Goal: Contribute content: Add original content to the website for others to see

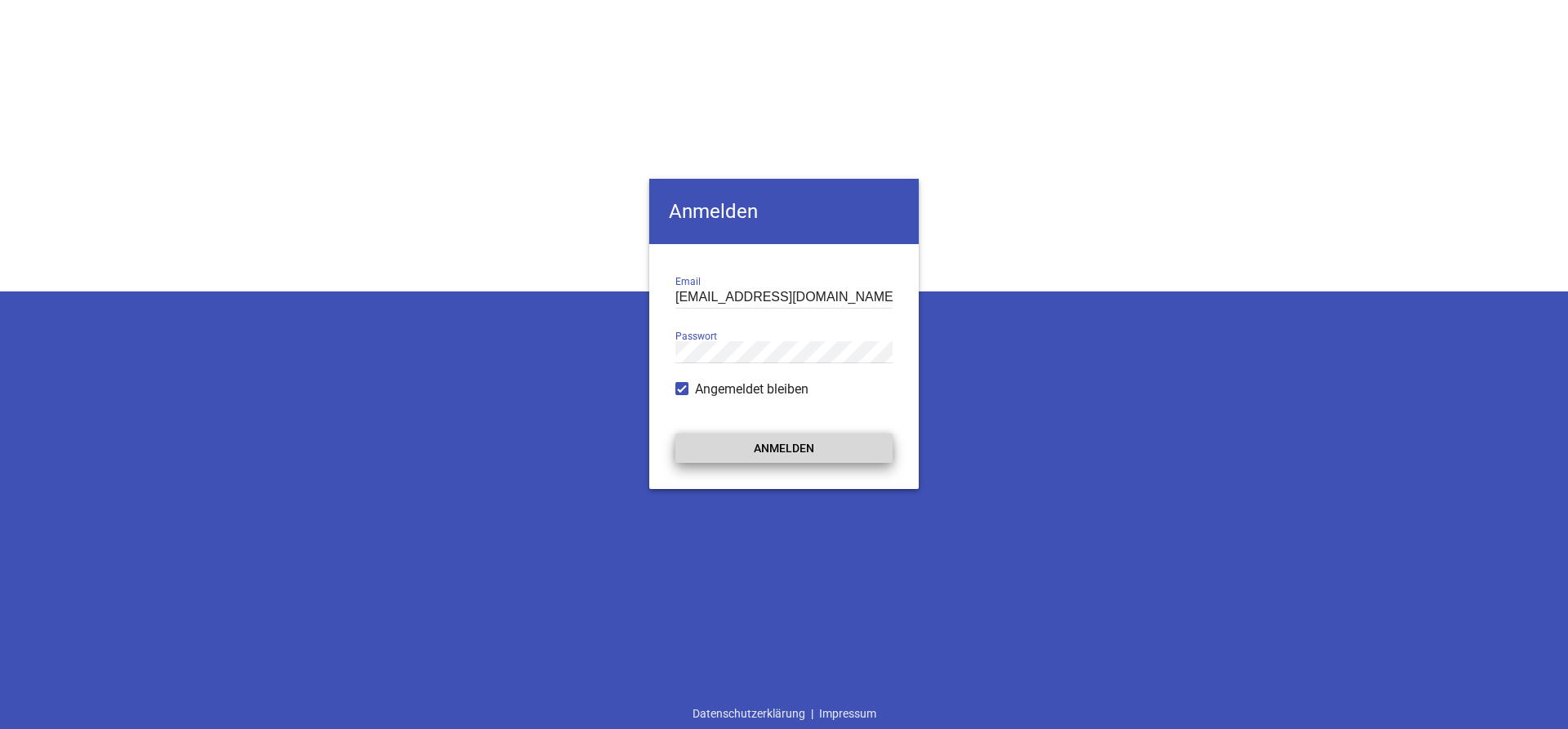
click at [752, 449] on button "Anmelden" at bounding box center [784, 448] width 218 height 30
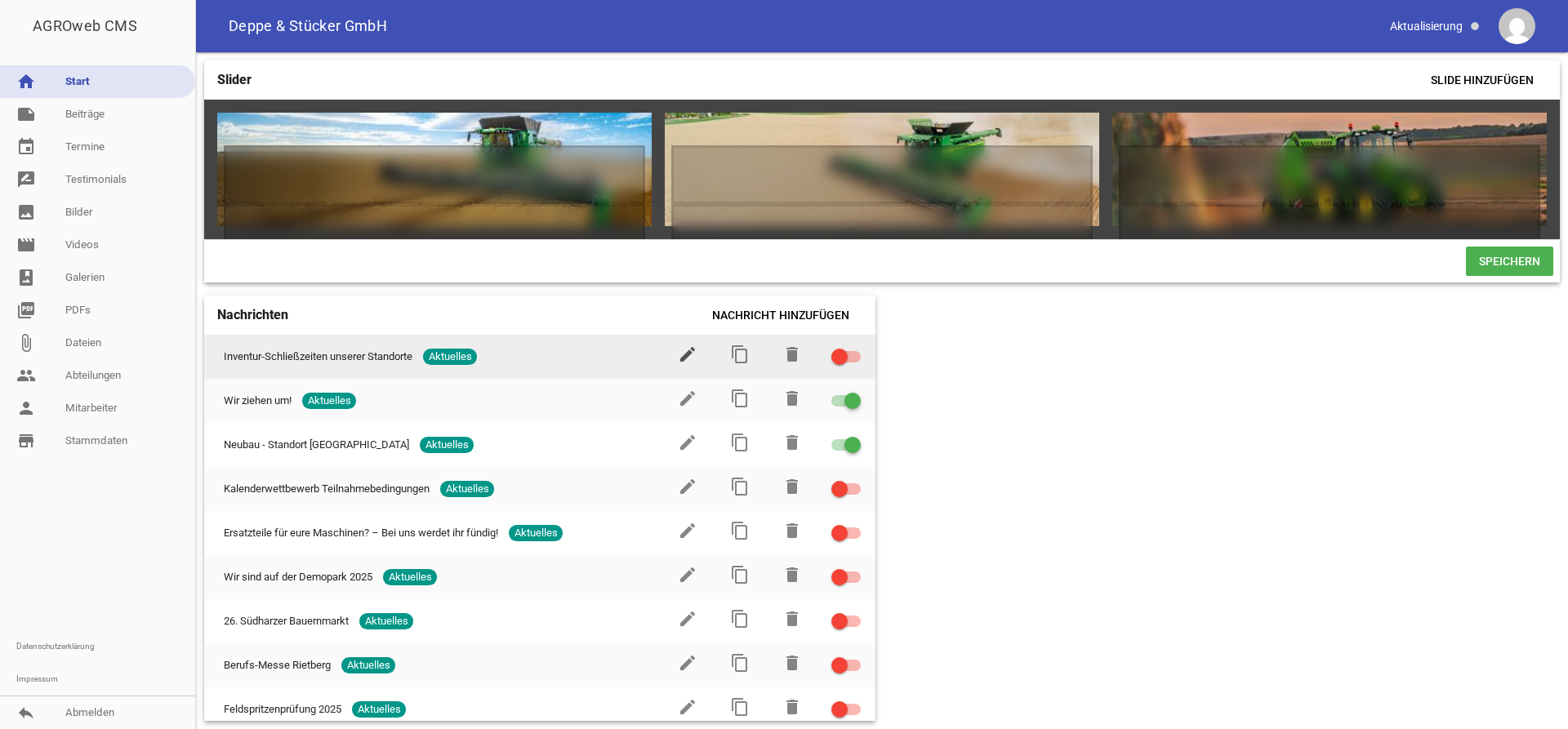
click at [685, 354] on icon "edit" at bounding box center [687, 354] width 20 height 20
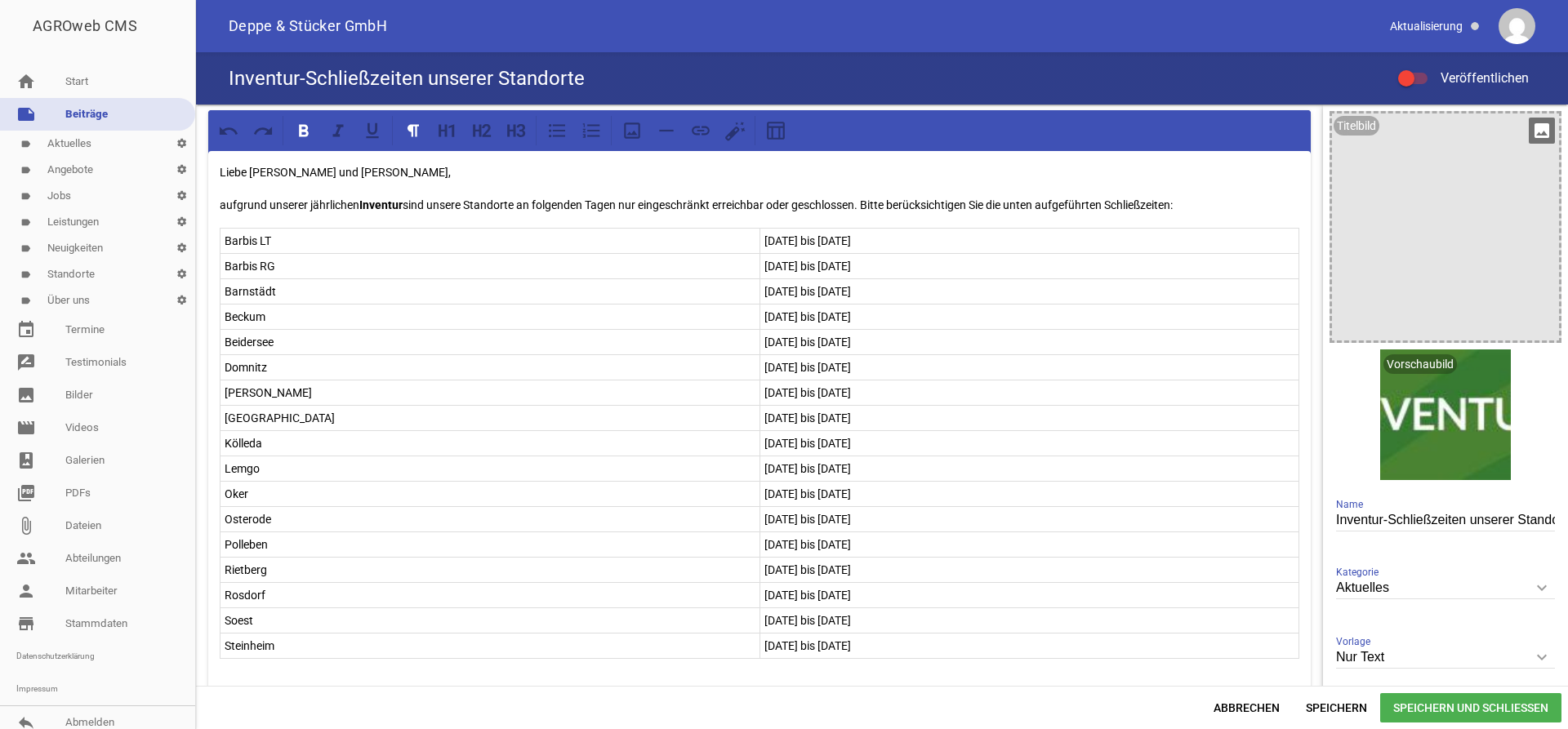
click at [1525, 230] on div at bounding box center [1446, 227] width 227 height 227
click at [1542, 128] on icon "image" at bounding box center [1541, 130] width 26 height 26
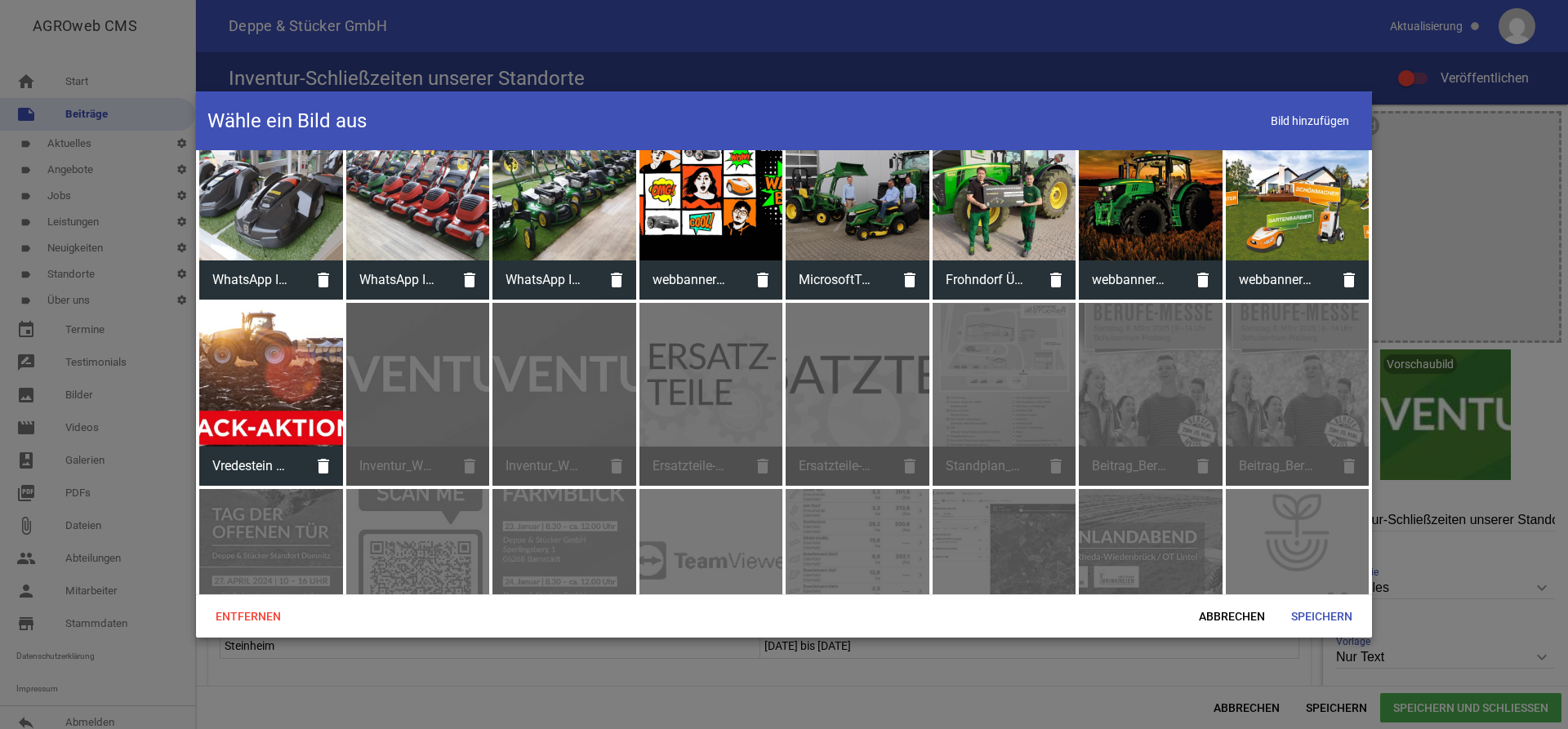
scroll to position [3749, 0]
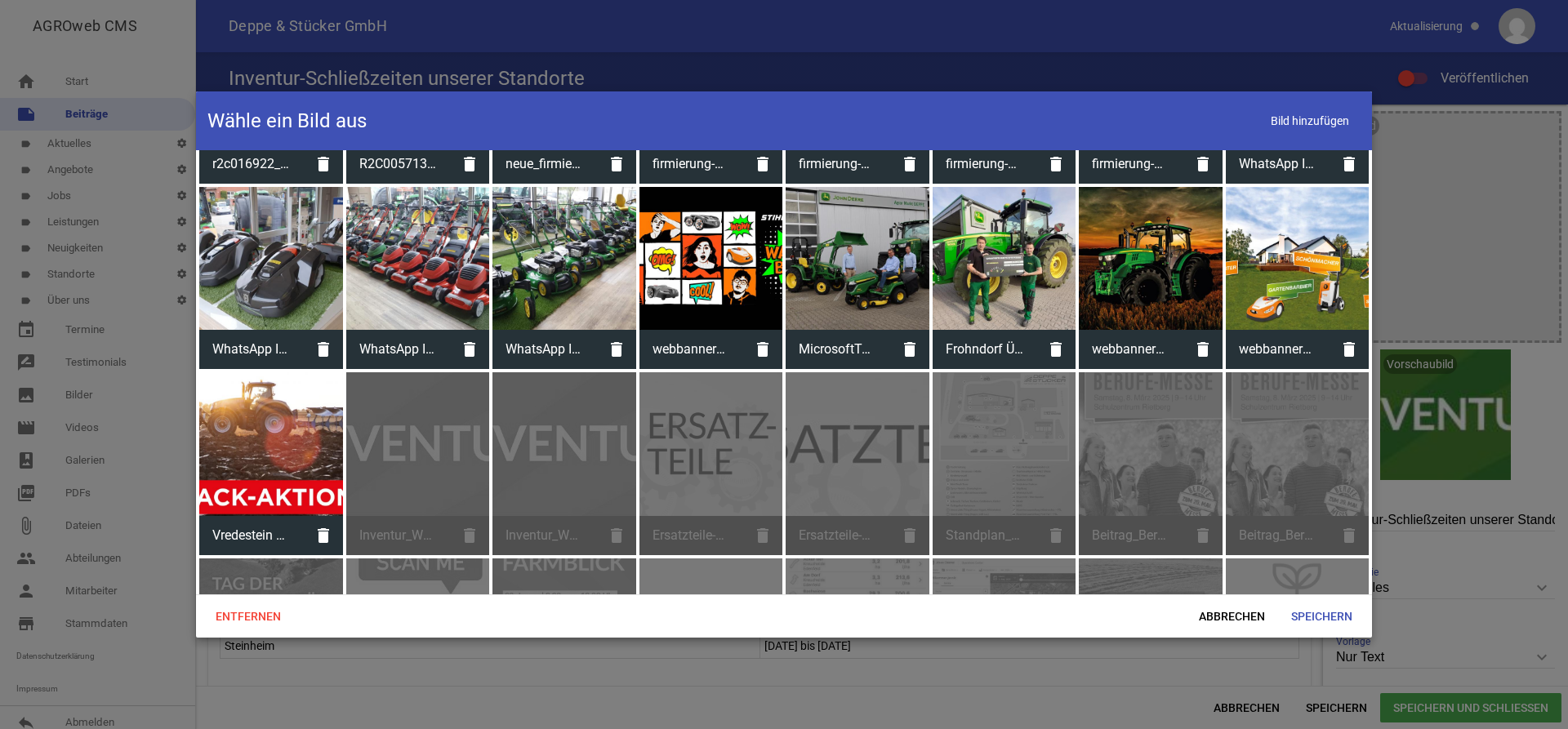
click at [430, 427] on div "Inventur_Website-Banner.jpg delete" at bounding box center [418, 464] width 144 height 183
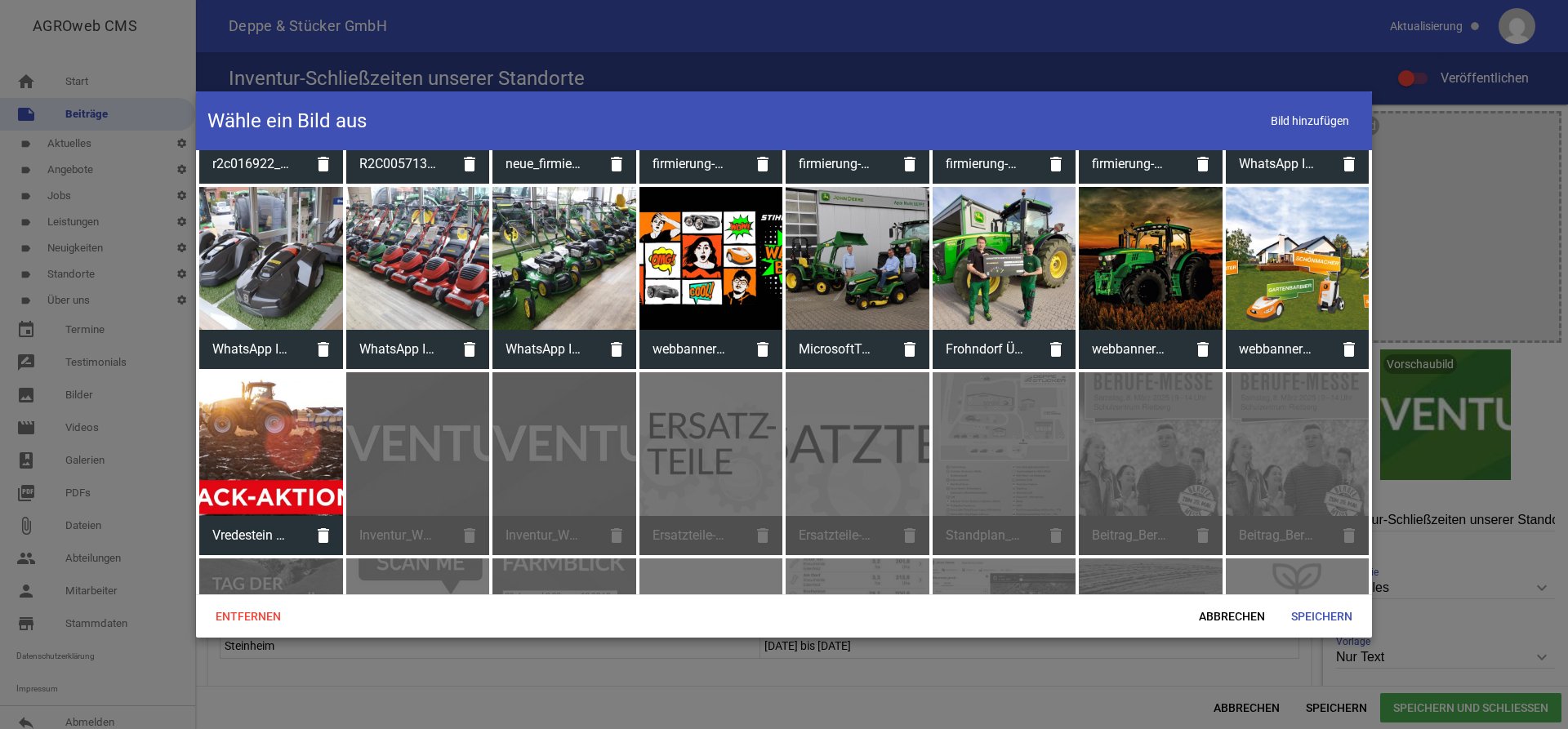
click at [430, 427] on div "Inventur_Website-Banner.jpg delete" at bounding box center [418, 464] width 144 height 183
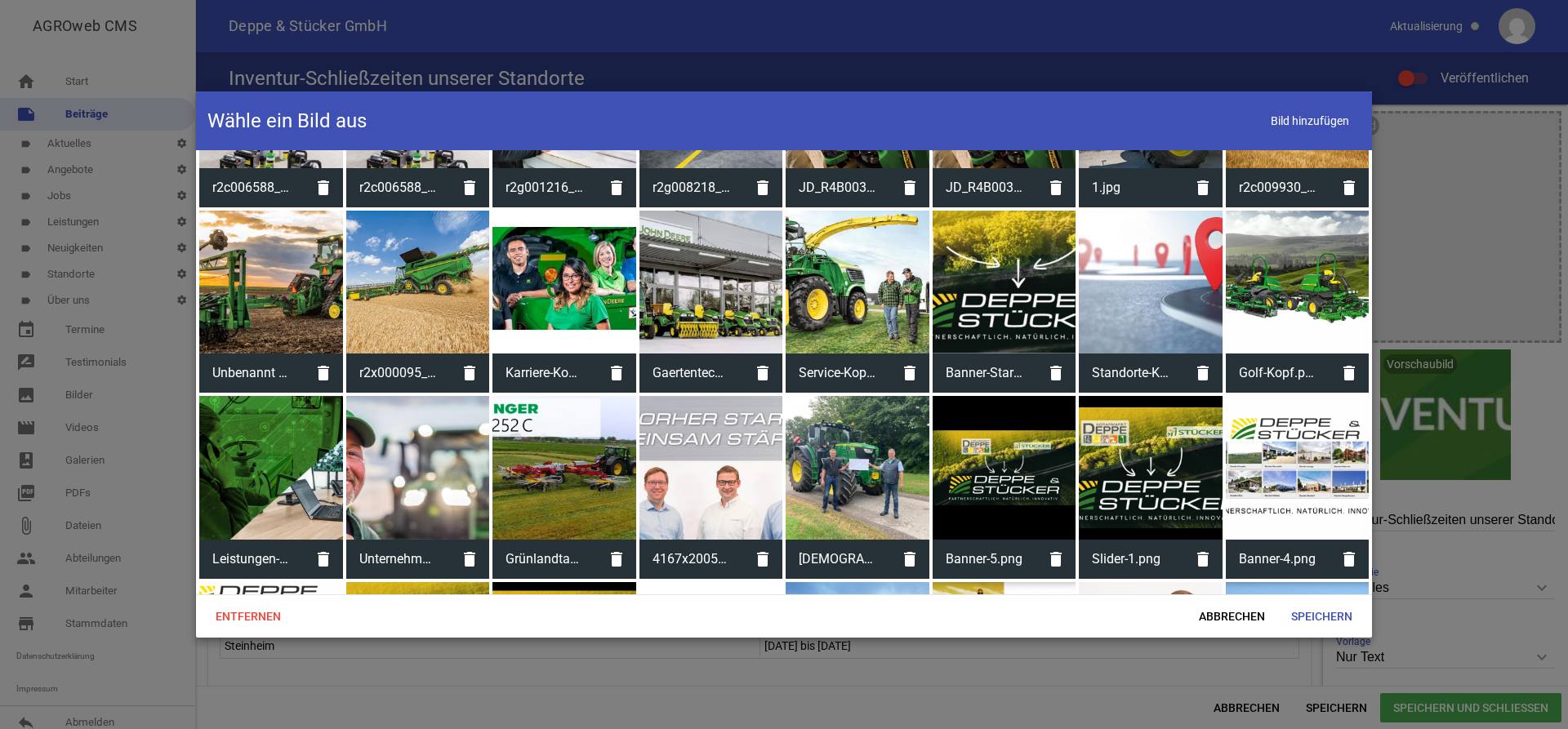
scroll to position [2832, 0]
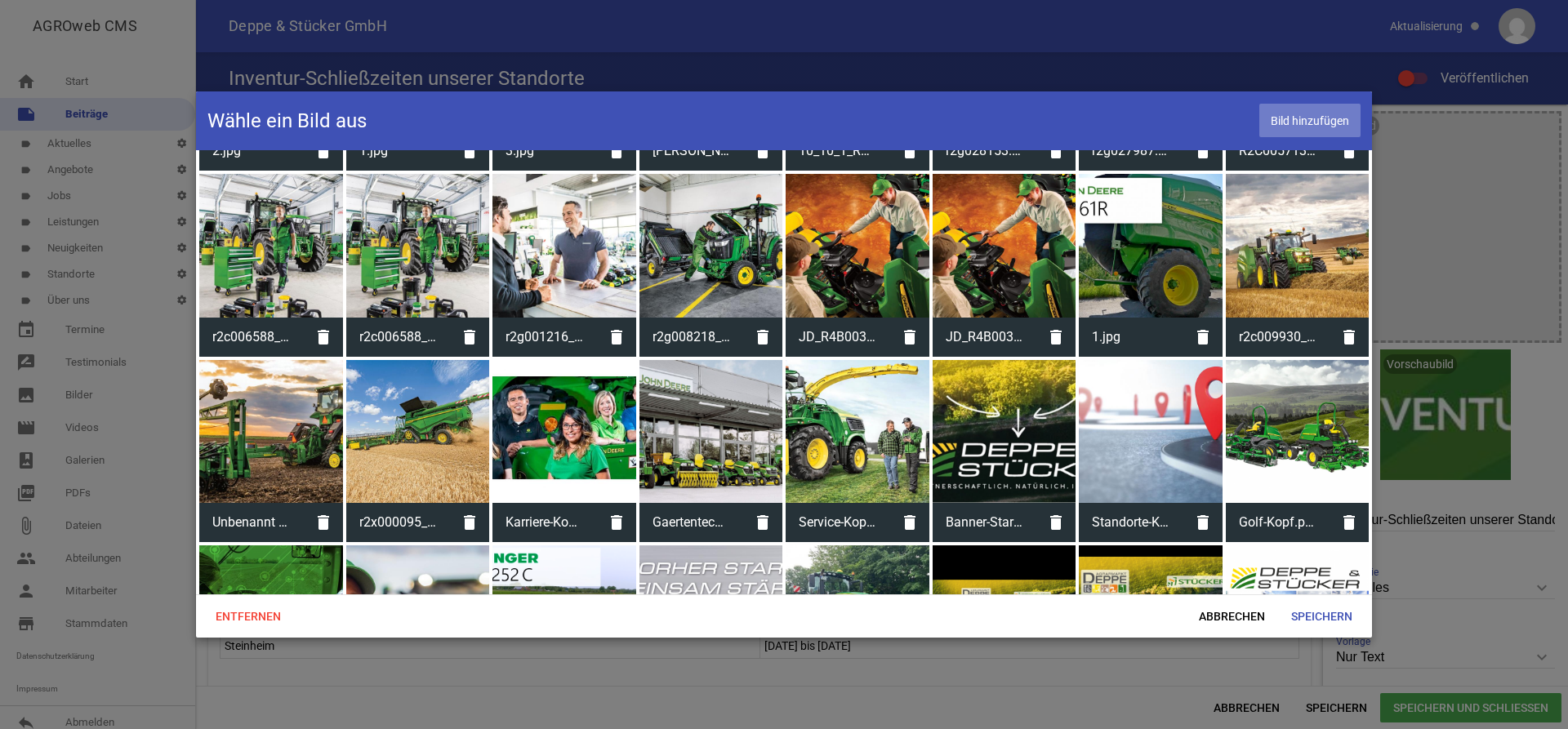
click at [1289, 120] on span "Bild hinzufügen" at bounding box center [1310, 120] width 101 height 33
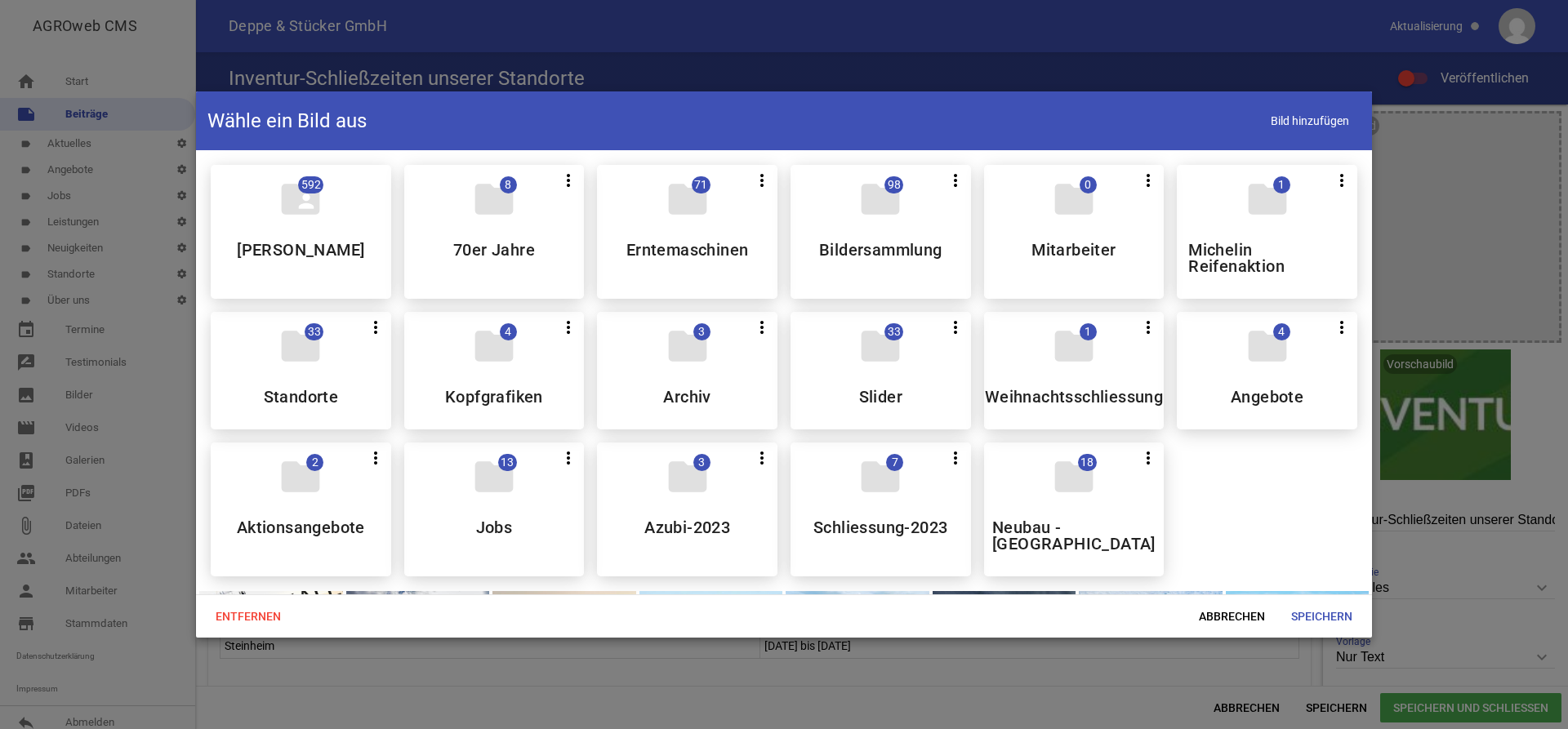
scroll to position [167, 0]
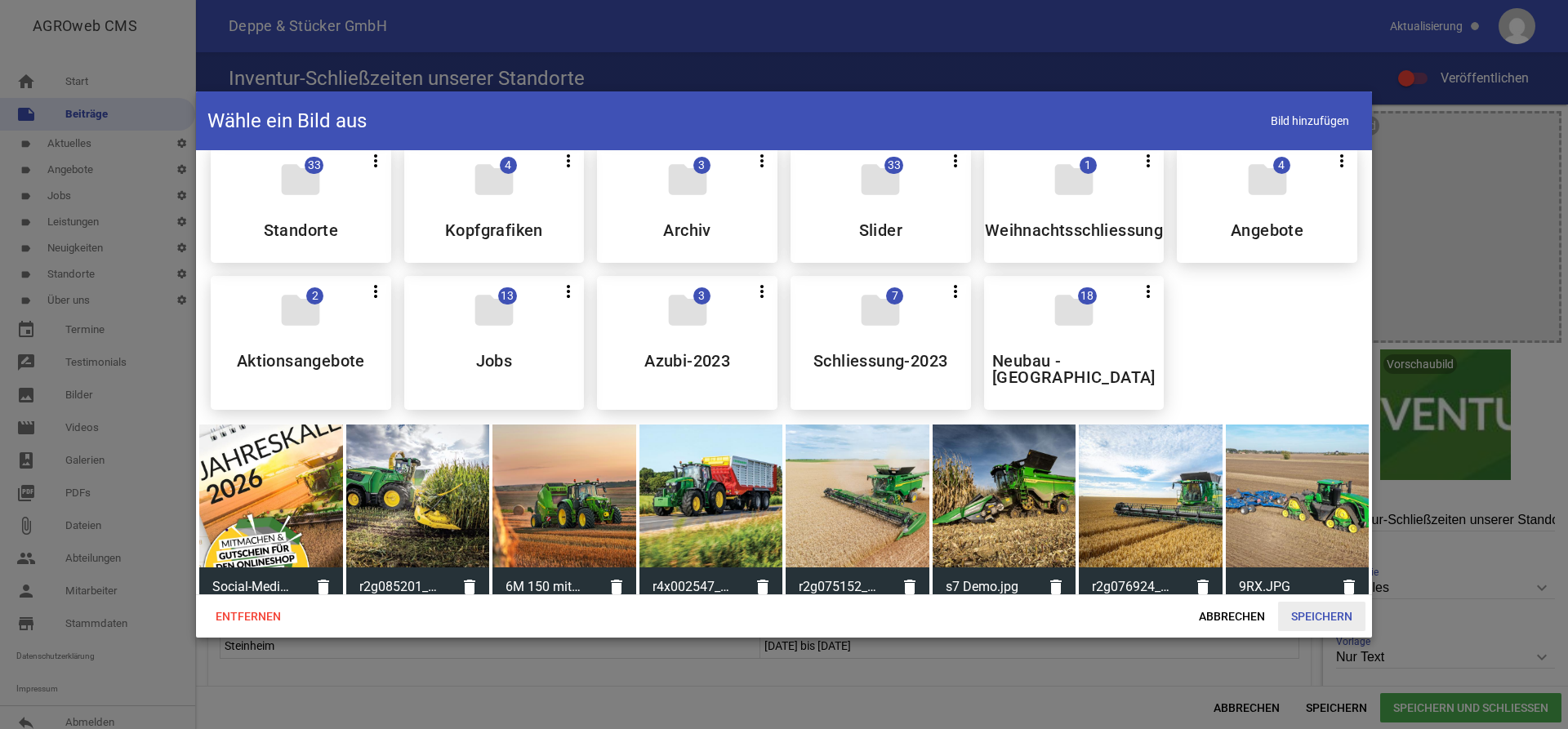
click at [1329, 612] on span "Speichern" at bounding box center [1323, 616] width 88 height 30
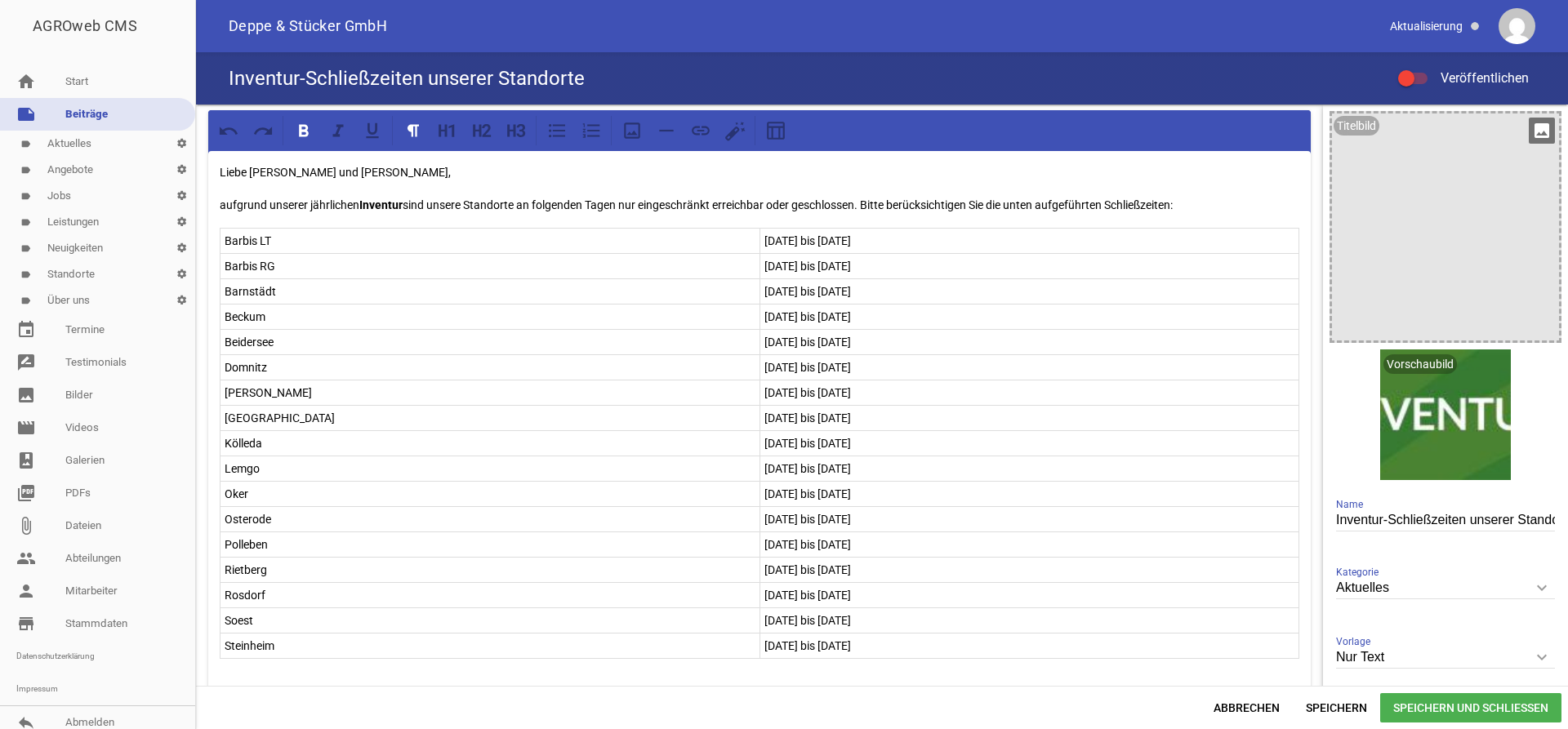
click at [1551, 137] on icon "image" at bounding box center [1541, 130] width 26 height 26
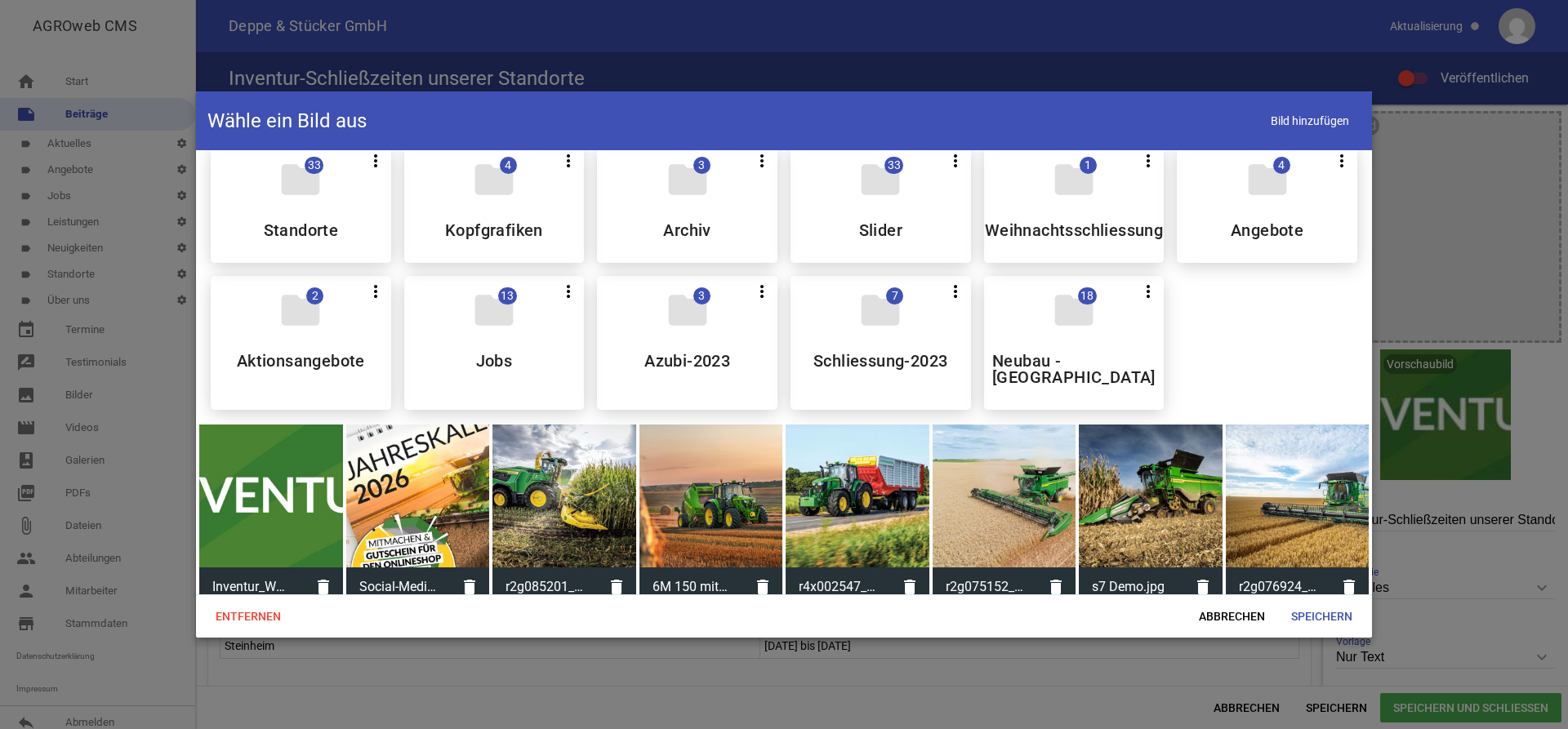
click at [313, 491] on div at bounding box center [271, 496] width 144 height 144
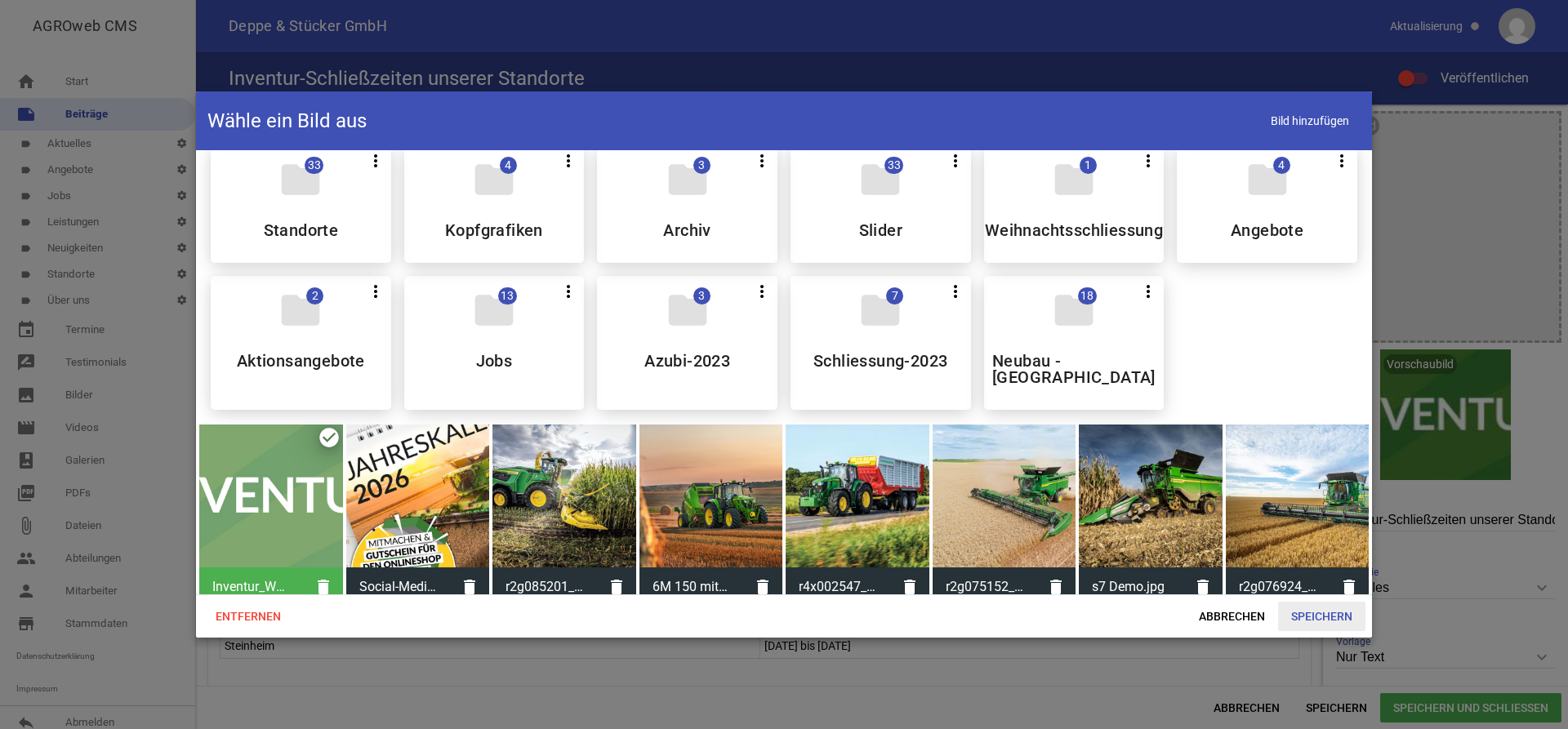
click at [1299, 621] on span "Speichern" at bounding box center [1323, 616] width 88 height 30
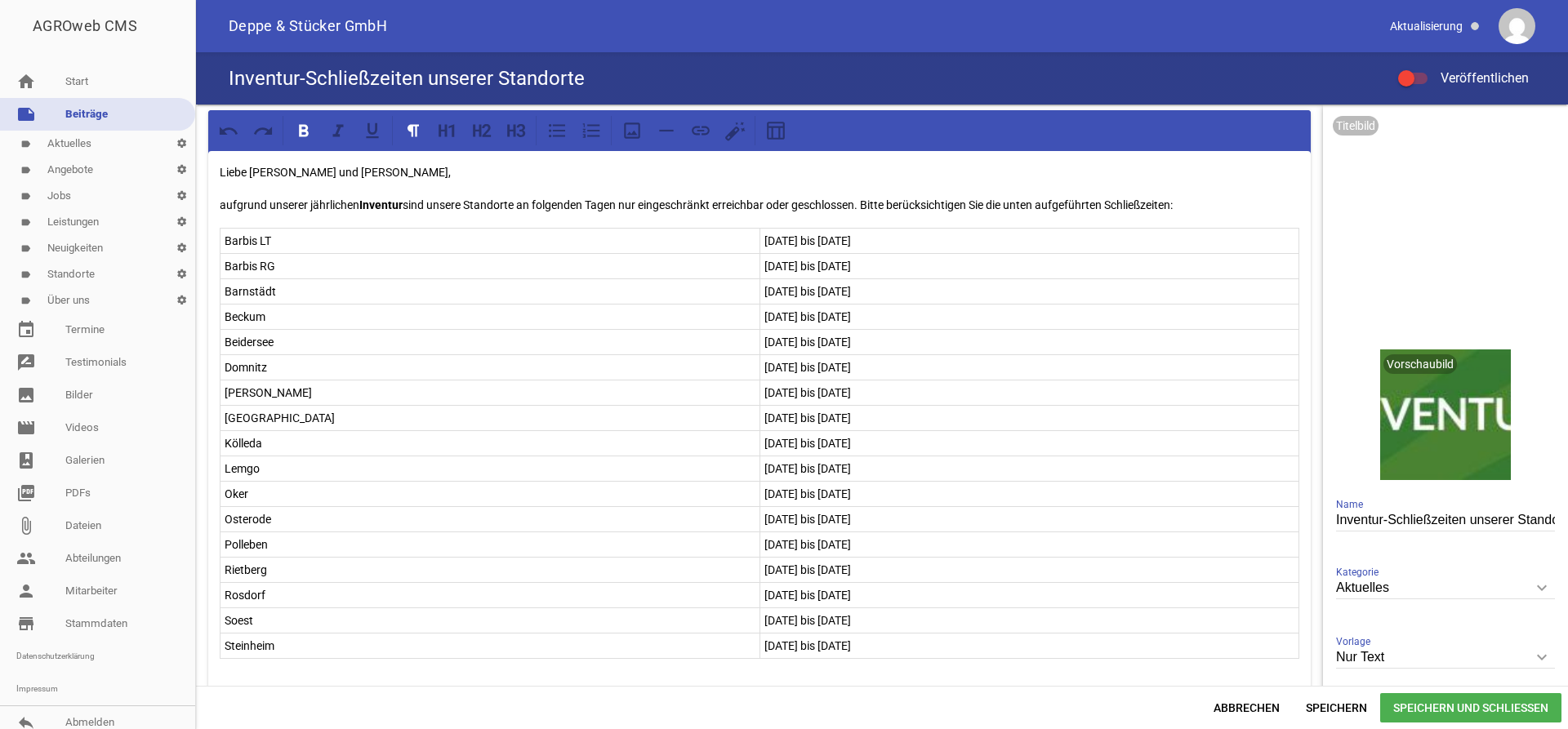
click at [1426, 707] on span "Speichern und Schließen" at bounding box center [1472, 708] width 181 height 30
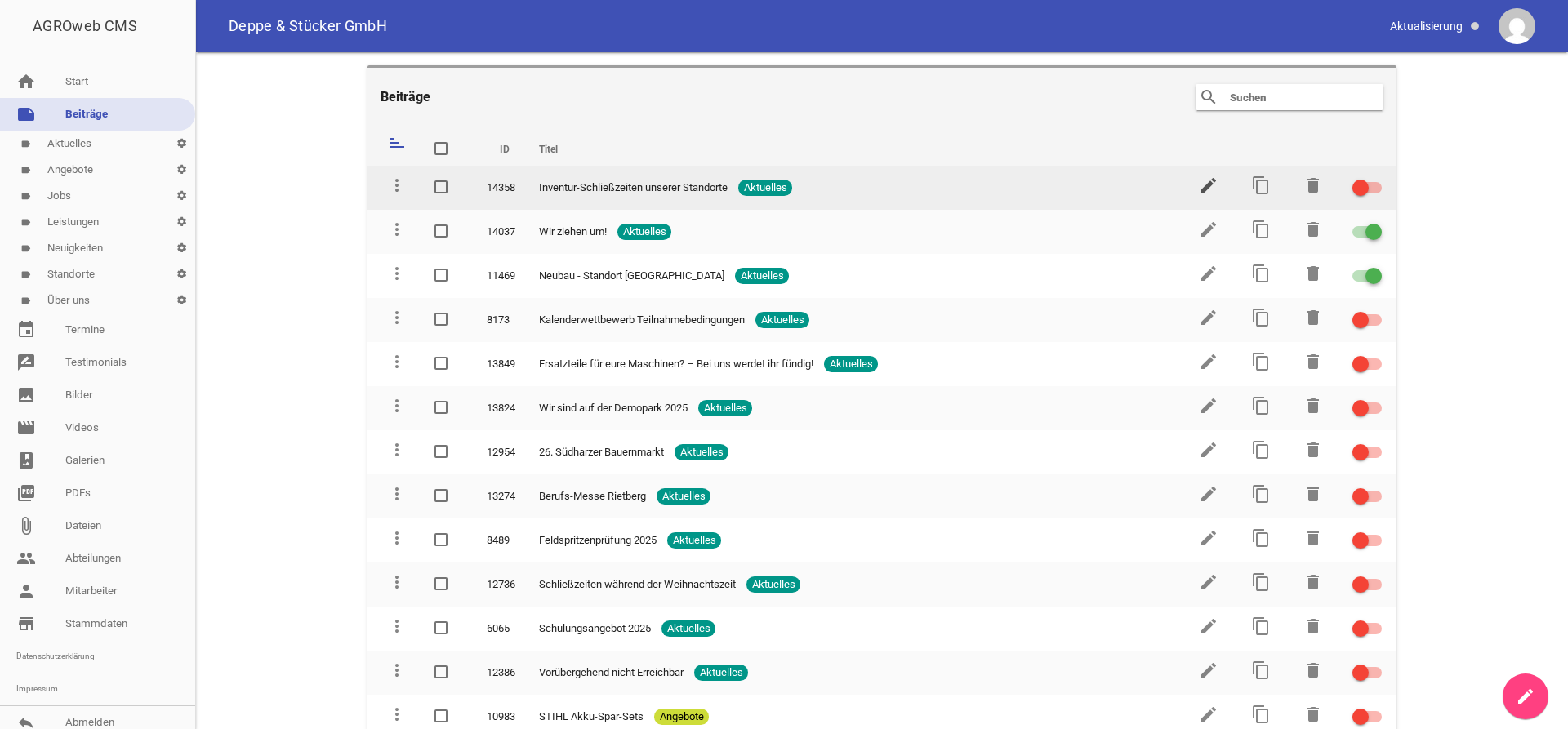
click at [1212, 193] on icon "edit" at bounding box center [1209, 185] width 20 height 20
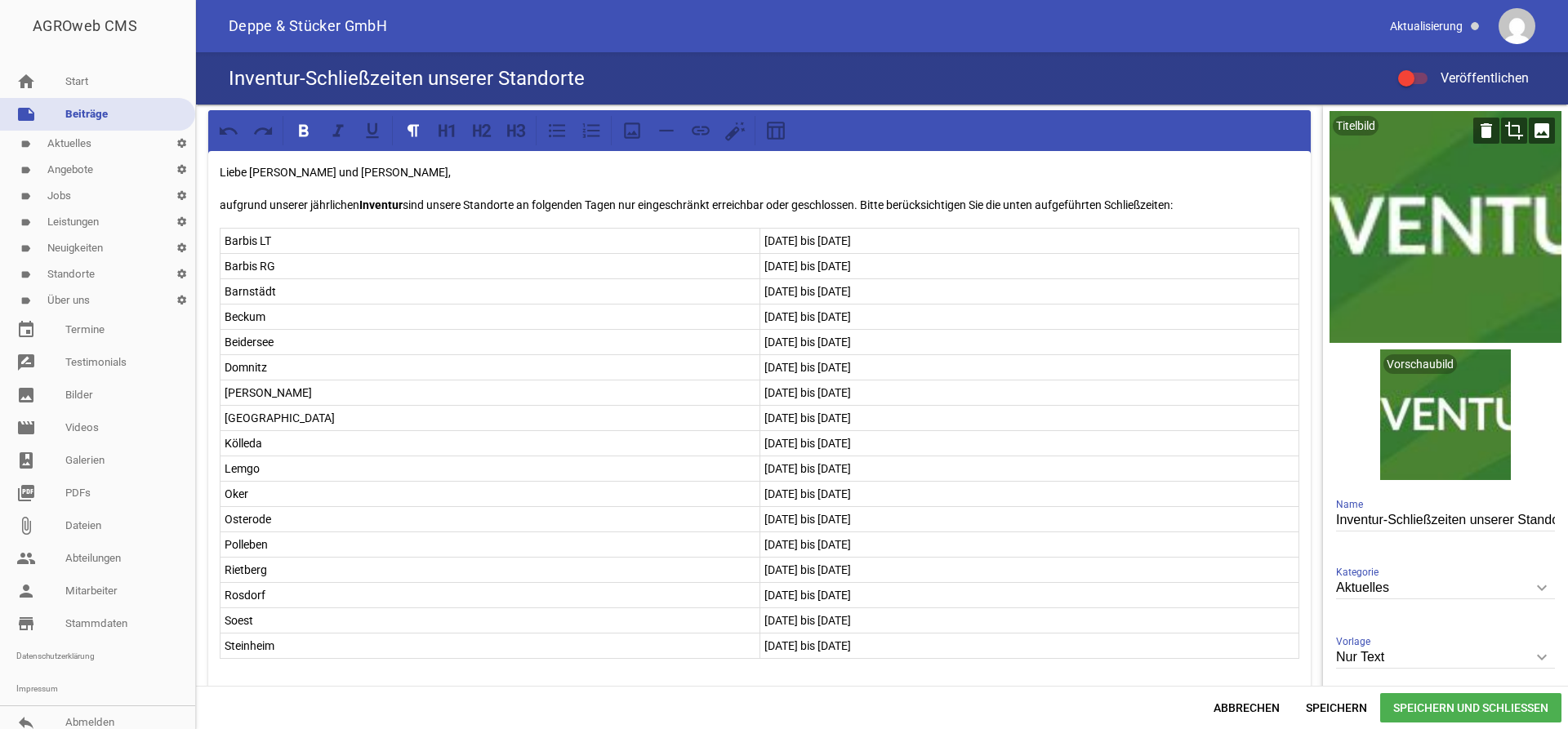
click at [1528, 130] on div "delete crop image" at bounding box center [1513, 130] width 83 height 26
click at [1525, 128] on icon "crop" at bounding box center [1514, 130] width 26 height 26
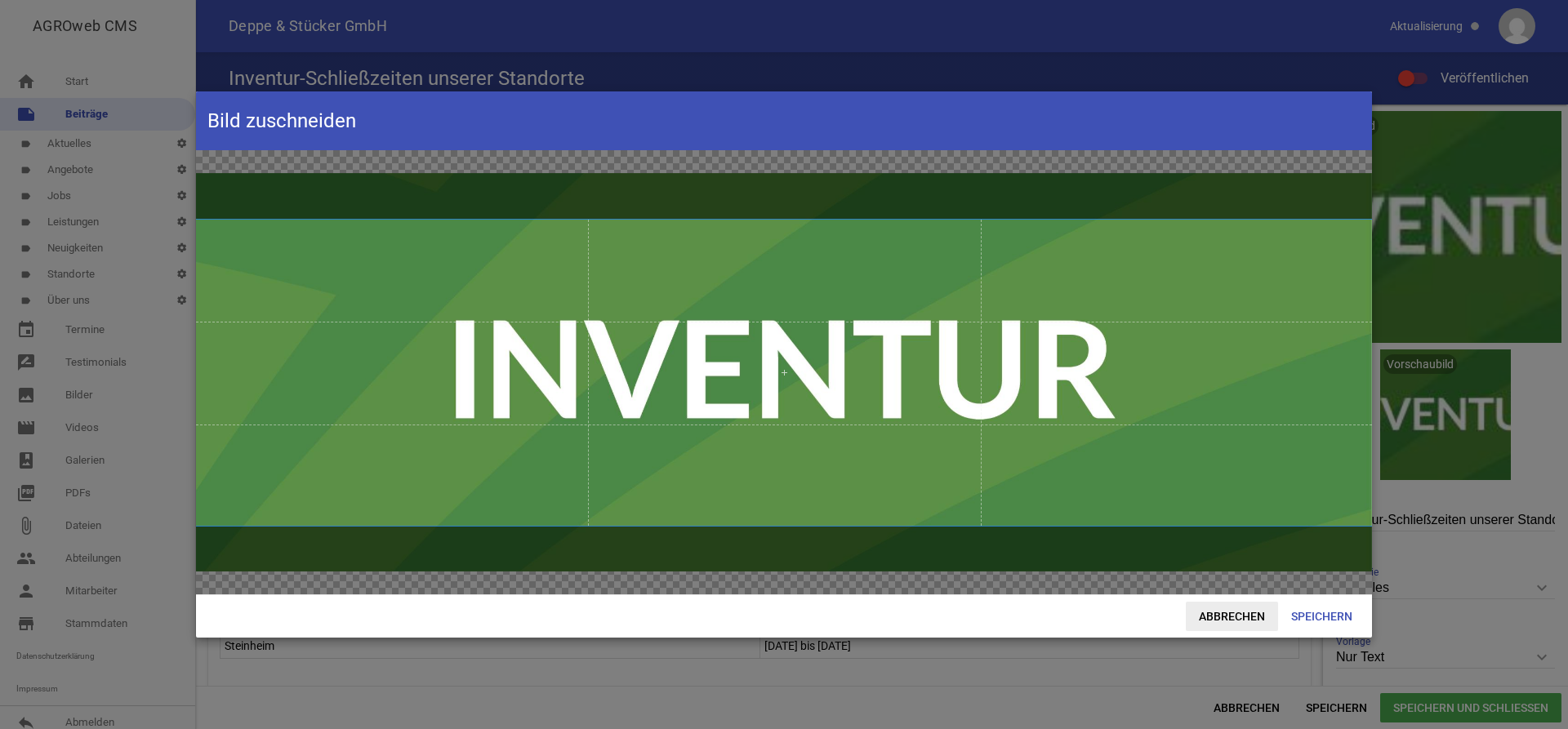
click at [1237, 620] on span "Abbrechen" at bounding box center [1232, 616] width 93 height 30
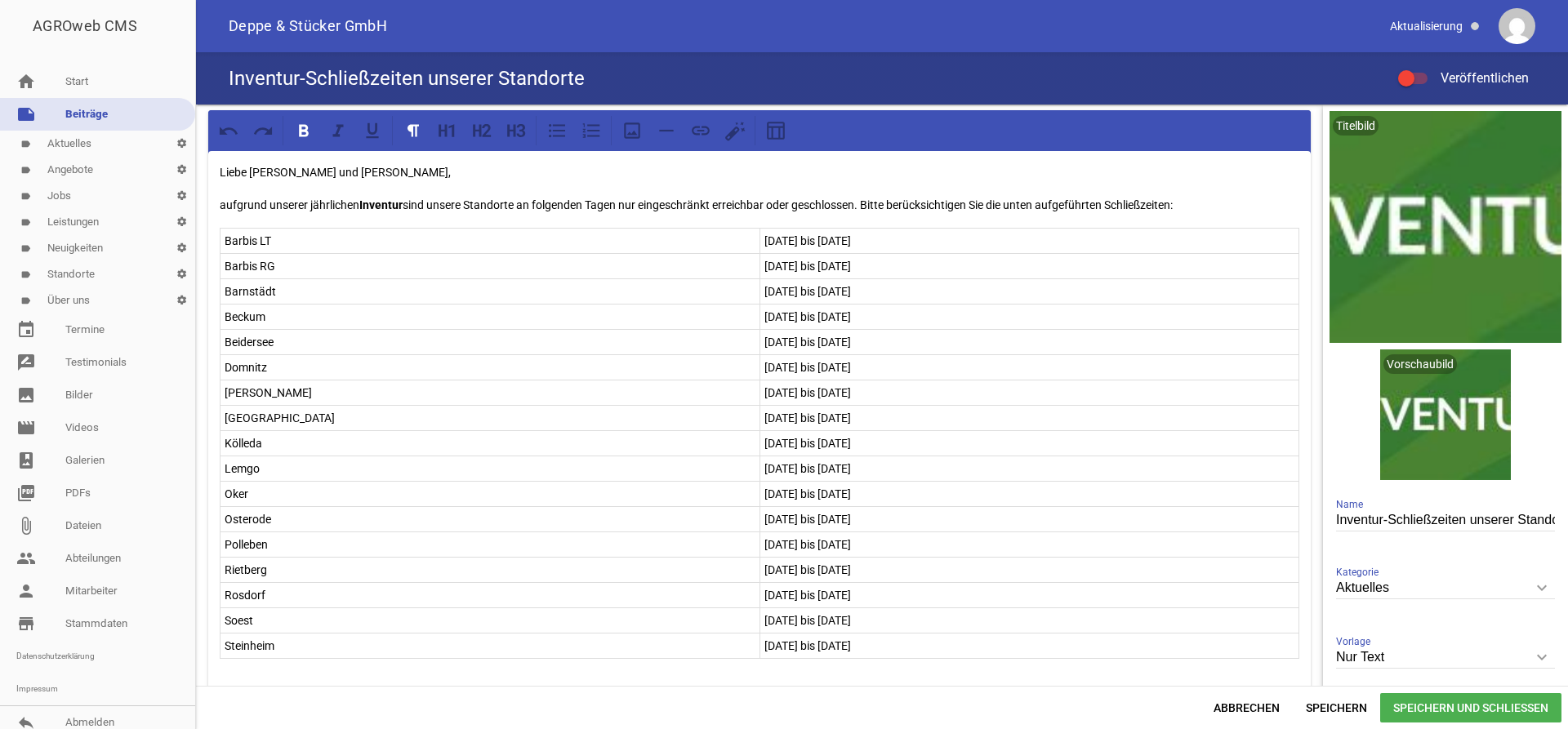
click at [778, 492] on p "[DATE] bis [DATE]" at bounding box center [1030, 494] width 531 height 20
click at [1462, 712] on span "Speichern und Schließen" at bounding box center [1472, 708] width 181 height 30
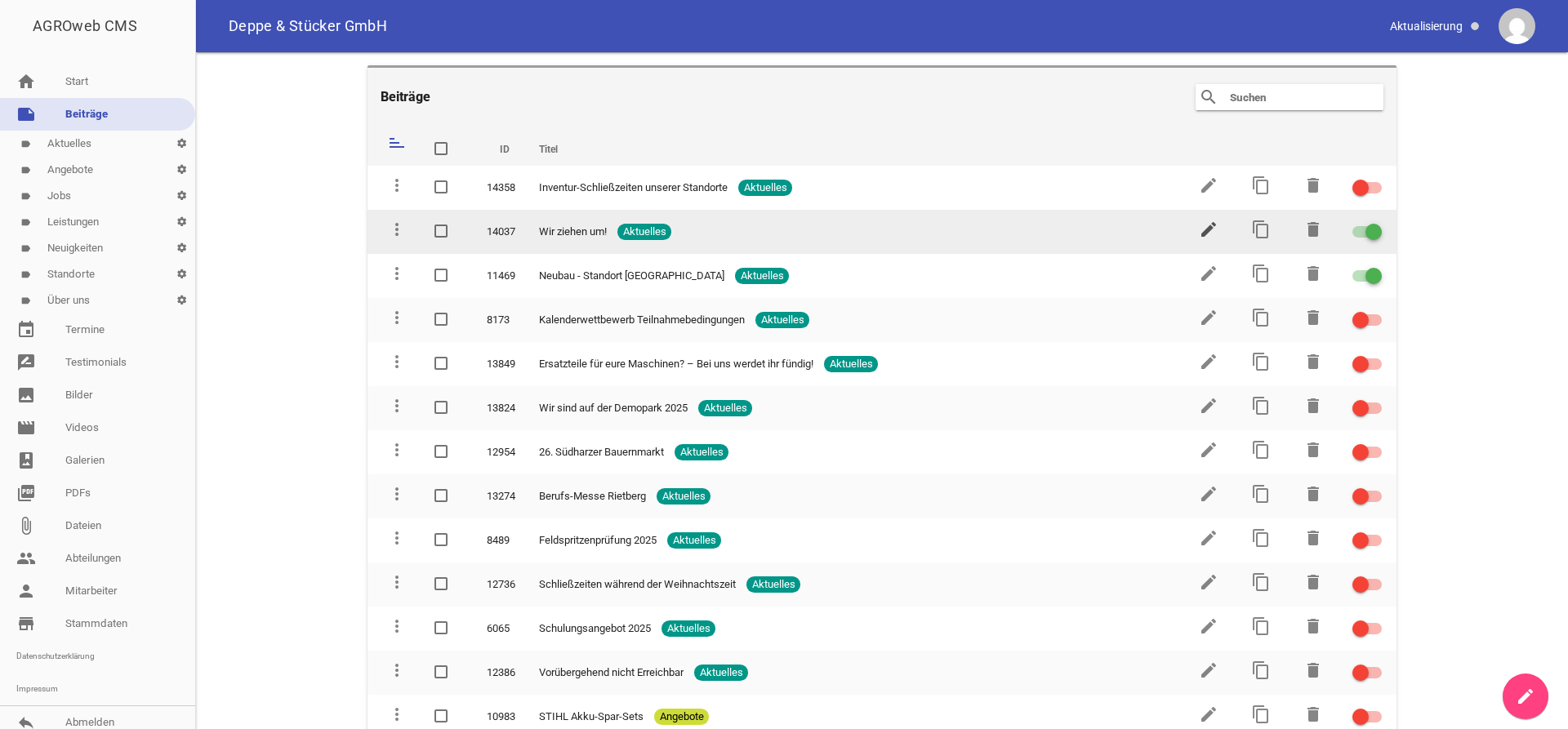
click at [1205, 231] on icon "edit" at bounding box center [1209, 229] width 20 height 20
